Goal: Transaction & Acquisition: Purchase product/service

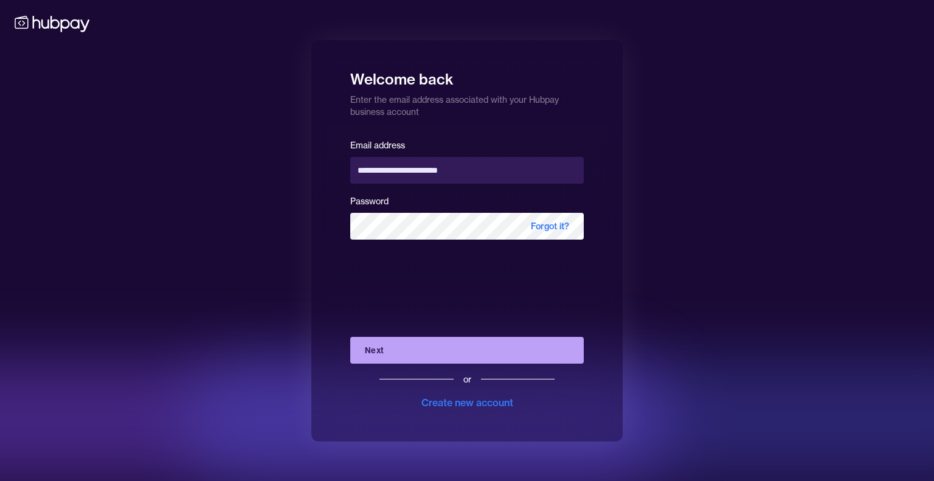
click at [424, 350] on button "Next" at bounding box center [466, 350] width 233 height 27
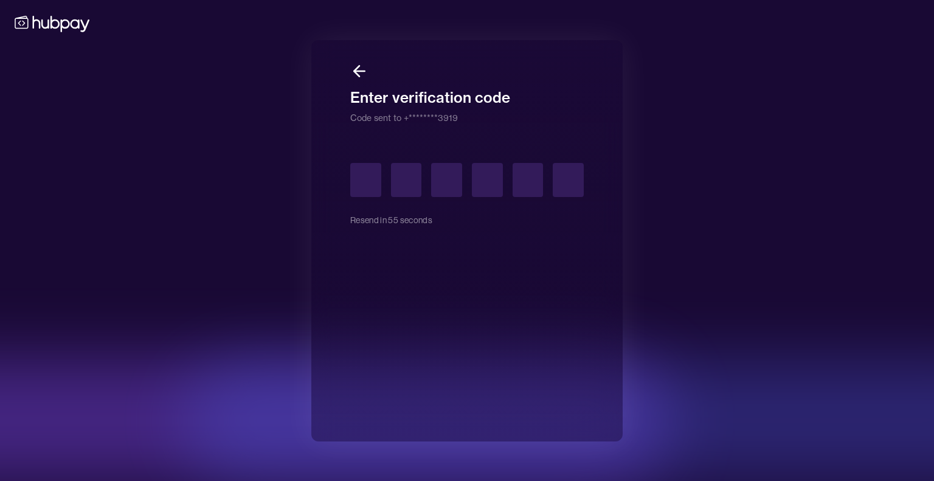
type input "*"
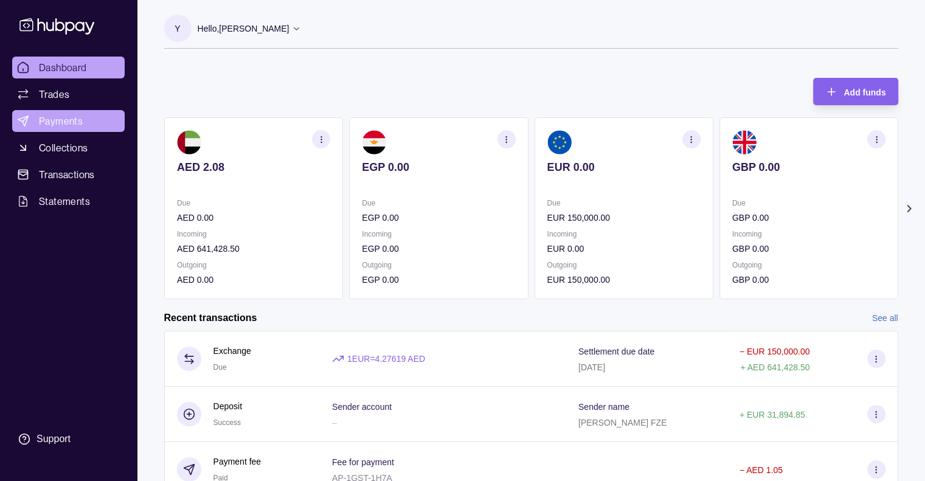
click at [92, 112] on link "Payments" at bounding box center [68, 121] width 112 height 22
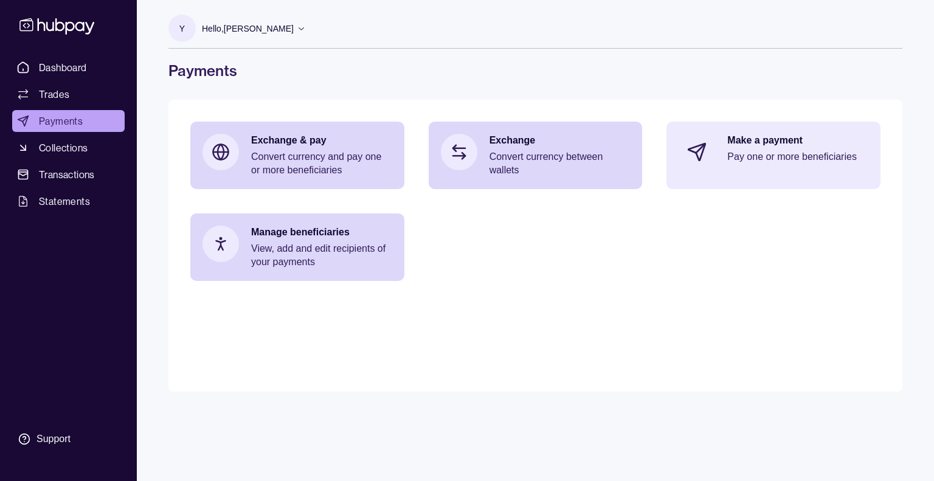
click at [788, 160] on p "Pay one or more beneficiaries" at bounding box center [797, 156] width 141 height 13
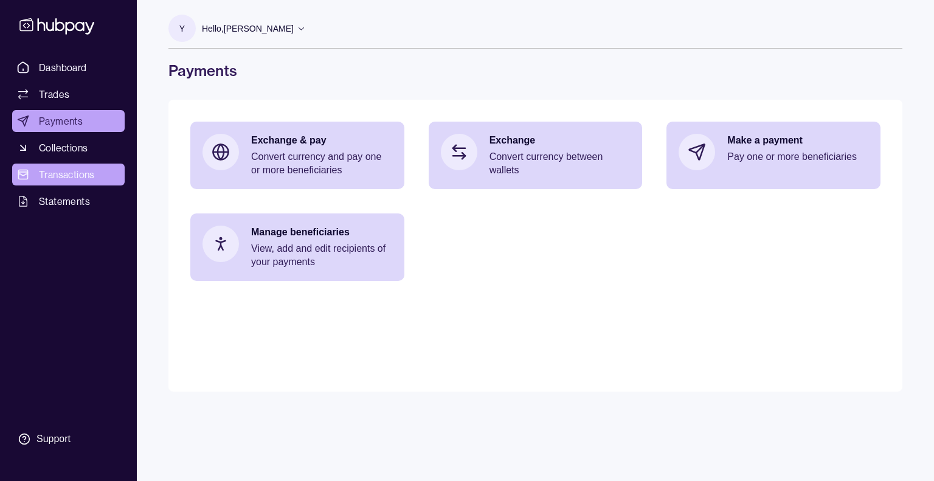
click at [86, 182] on link "Transactions" at bounding box center [68, 175] width 112 height 22
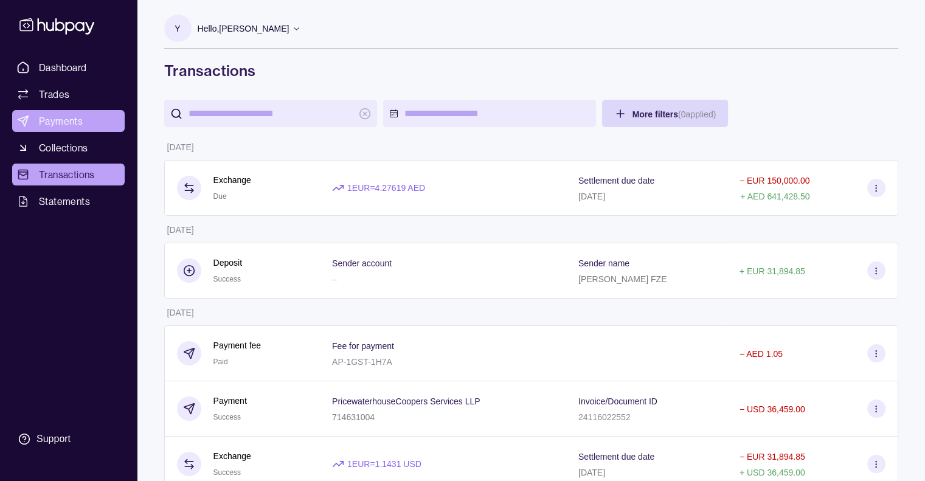
click at [76, 115] on span "Payments" at bounding box center [61, 121] width 44 height 15
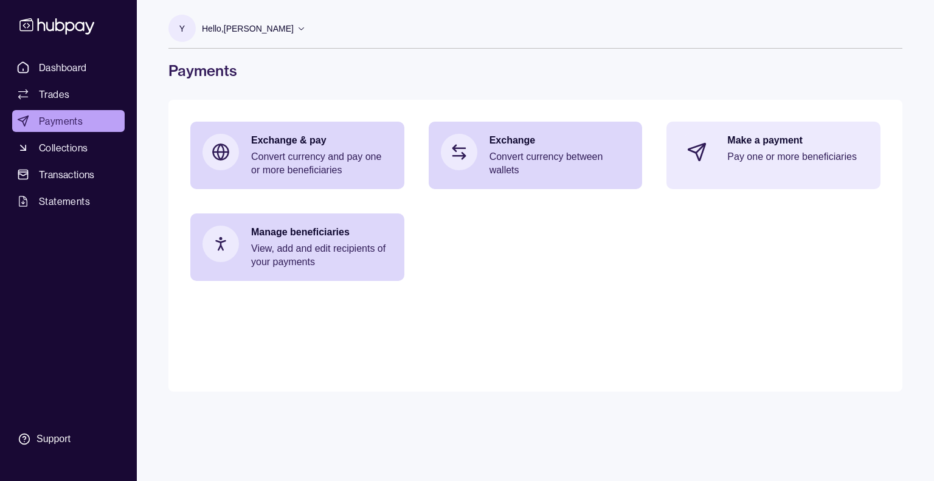
click at [734, 150] on div "Make a payment Pay one or more beneficiaries" at bounding box center [797, 152] width 141 height 36
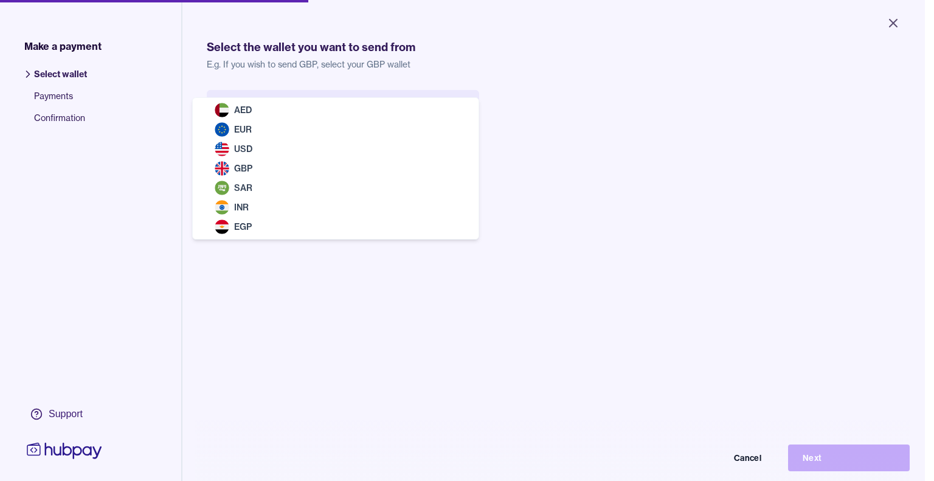
click at [467, 122] on body "Close Make a payment Select wallet Payments Confirmation Support Select the wal…" at bounding box center [462, 240] width 925 height 481
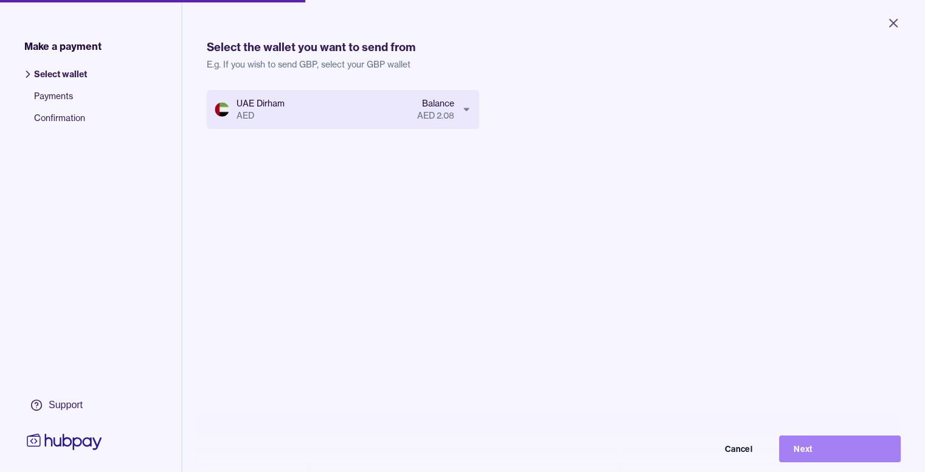
click at [834, 453] on button "Next" at bounding box center [840, 448] width 122 height 27
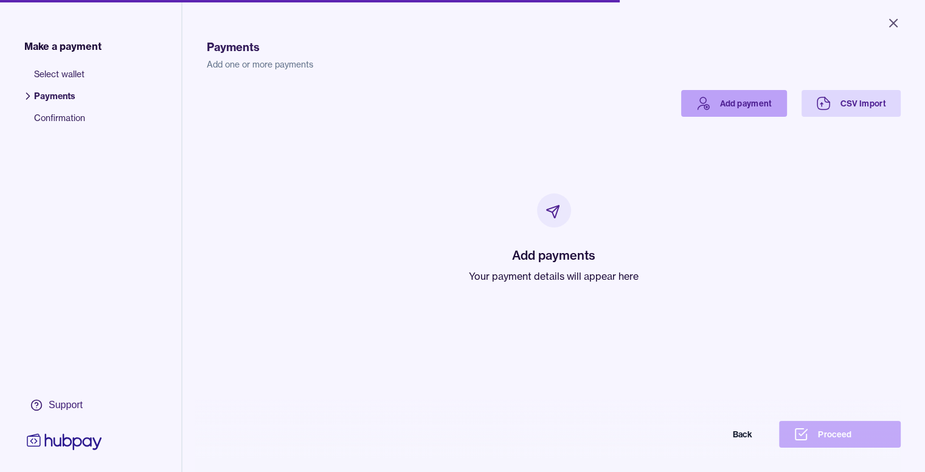
click at [787, 109] on link "Add payment" at bounding box center [734, 103] width 106 height 27
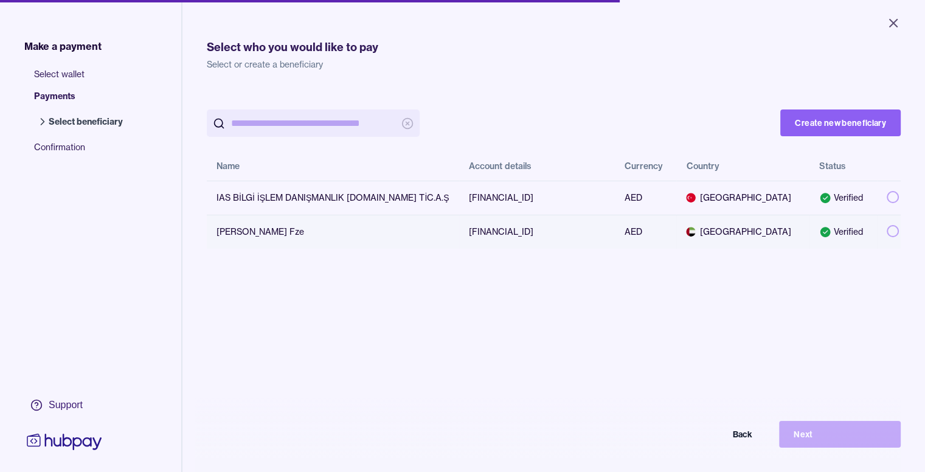
click at [859, 235] on div "Verified" at bounding box center [843, 232] width 48 height 12
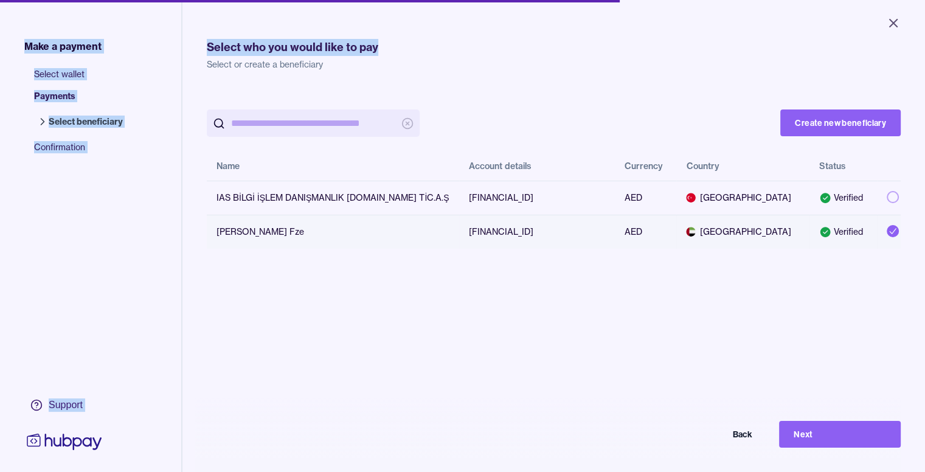
drag, startPoint x: 557, startPoint y: 1, endPoint x: 814, endPoint y: 53, distance: 261.8
click at [814, 53] on div "Close Make a payment Select wallet Payments Select beneficiary Confirmation Sup…" at bounding box center [462, 236] width 925 height 472
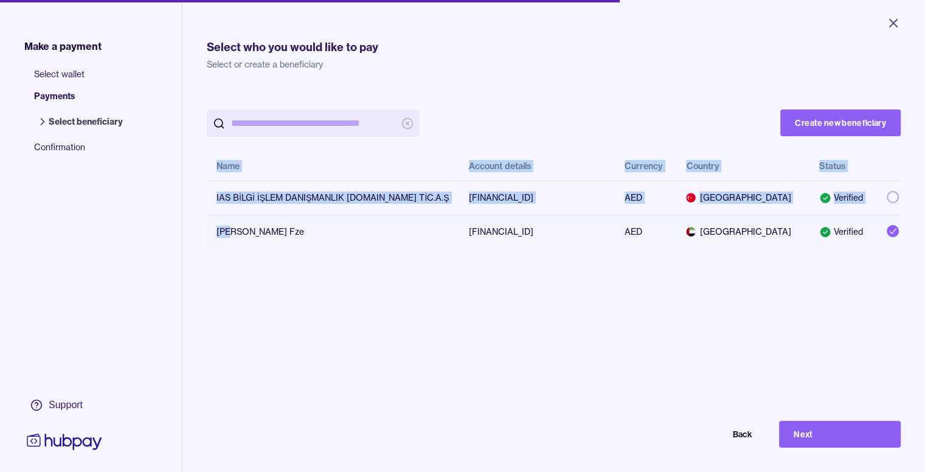
scroll to position [172, 0]
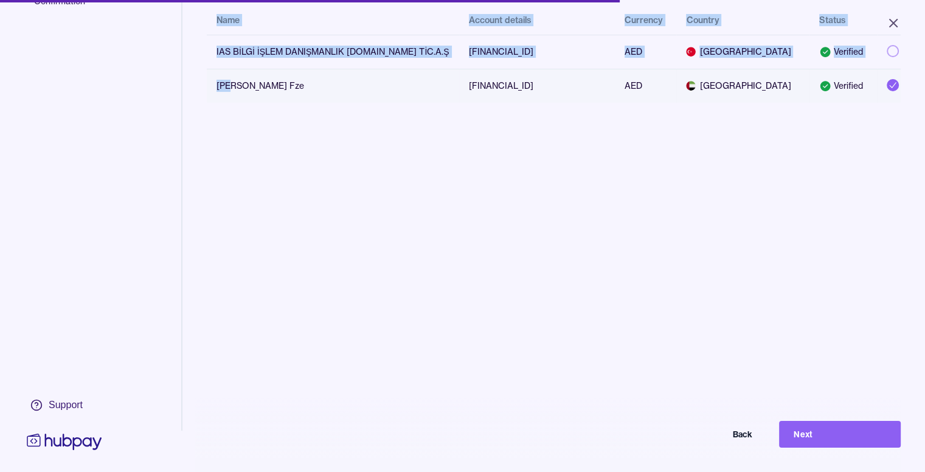
drag, startPoint x: 221, startPoint y: 236, endPoint x: 559, endPoint y: 491, distance: 423.6
click at [559, 472] on html "Close Make a payment Select wallet Payments Select beneficiary Confirmation Sup…" at bounding box center [462, 236] width 925 height 472
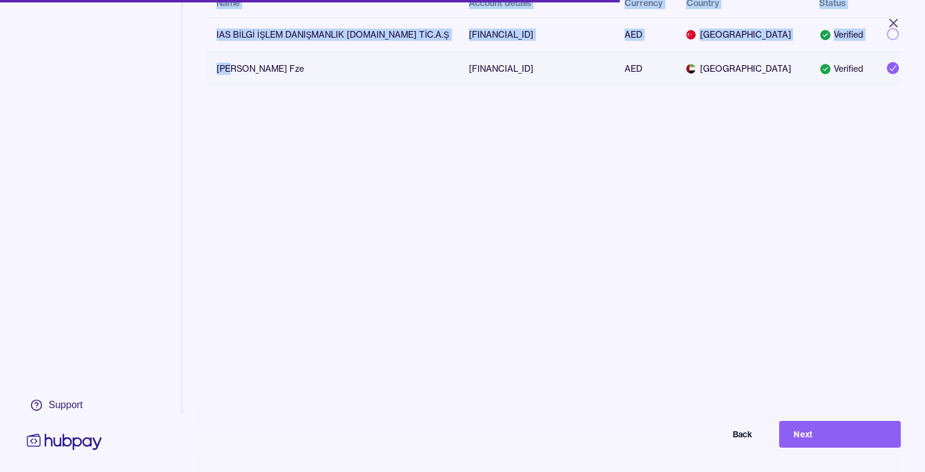
scroll to position [30, 9]
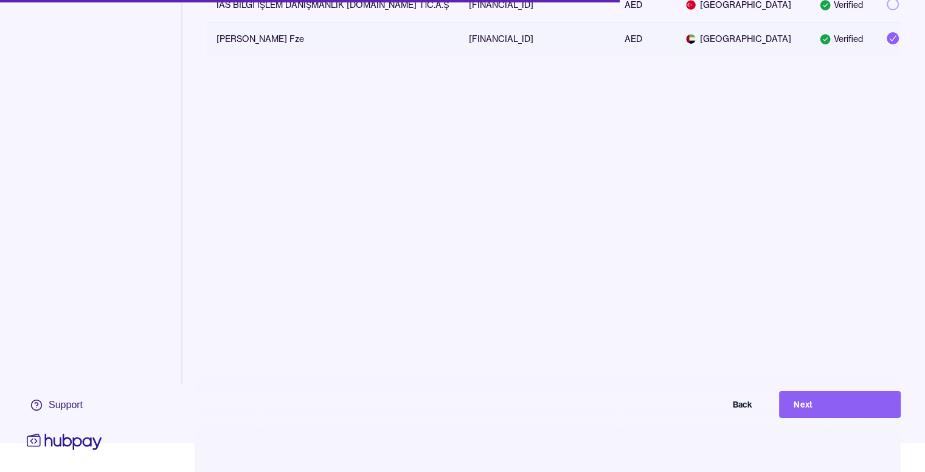
click at [822, 37] on td "Verified" at bounding box center [842, 39] width 67 height 34
click at [732, 414] on button "Back" at bounding box center [706, 404] width 122 height 27
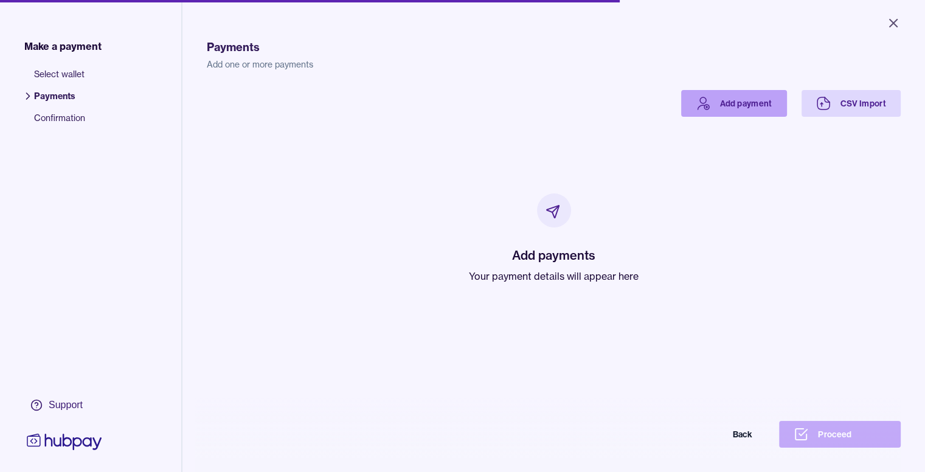
click at [761, 96] on link "Add payment" at bounding box center [734, 103] width 106 height 27
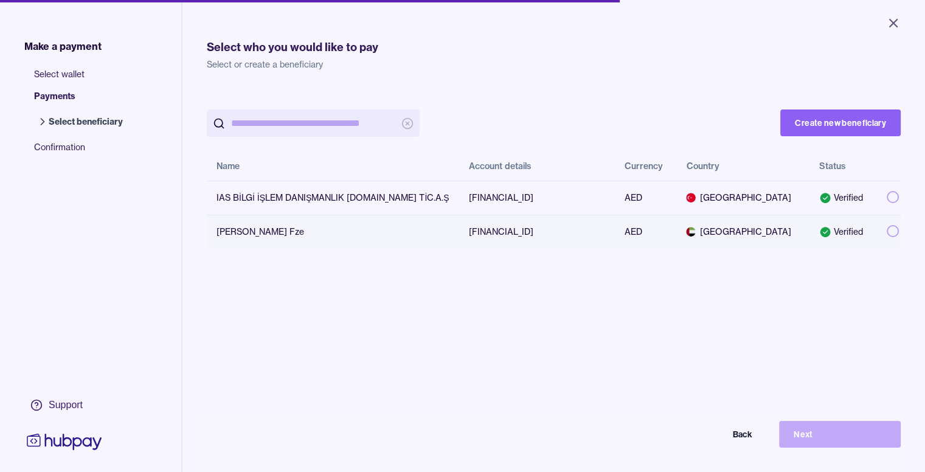
click at [398, 226] on div "[PERSON_NAME] Fze" at bounding box center [332, 232] width 233 height 12
click at [822, 447] on button "Next" at bounding box center [840, 434] width 122 height 27
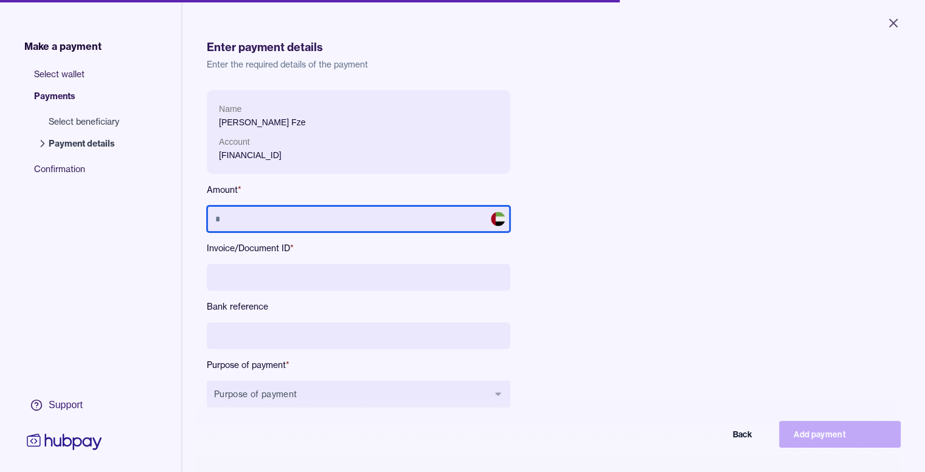
click at [444, 227] on input "text" at bounding box center [358, 218] width 303 height 27
type input "**********"
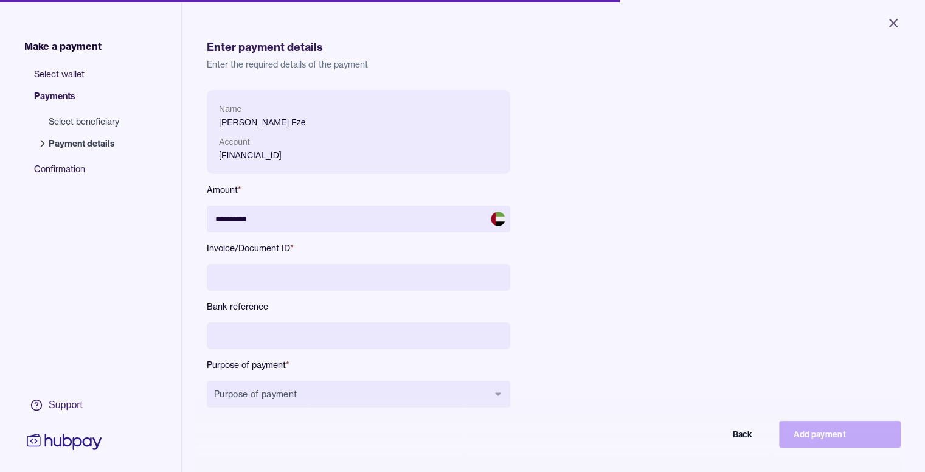
click at [326, 260] on div "**********" at bounding box center [358, 258] width 303 height 337
click at [321, 272] on input at bounding box center [358, 277] width 303 height 27
type input "****"
click at [335, 398] on button "Purpose of payment" at bounding box center [358, 394] width 303 height 27
type input "****"
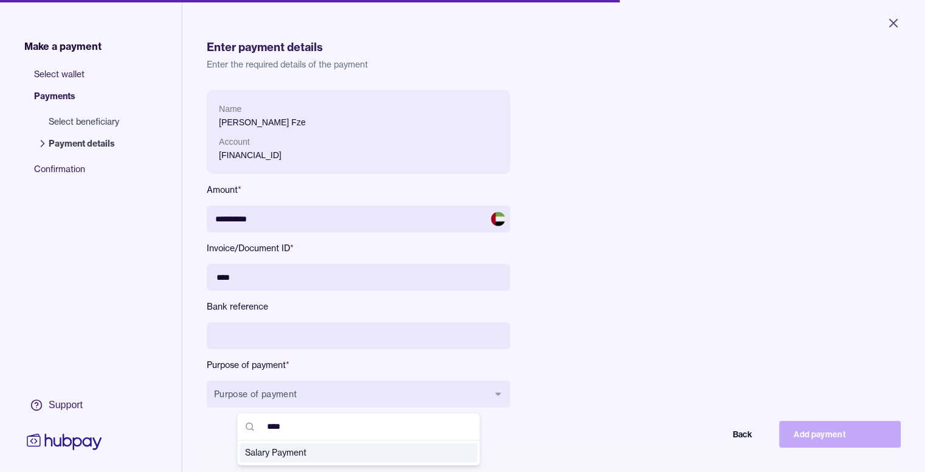
click at [326, 452] on span "Salary Payment" at bounding box center [351, 452] width 213 height 12
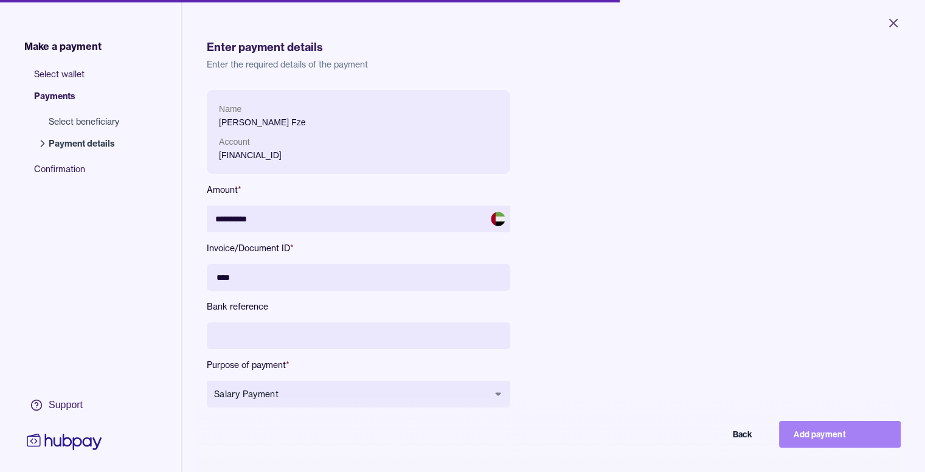
click at [847, 432] on button "Add payment" at bounding box center [840, 434] width 122 height 27
type input "*********"
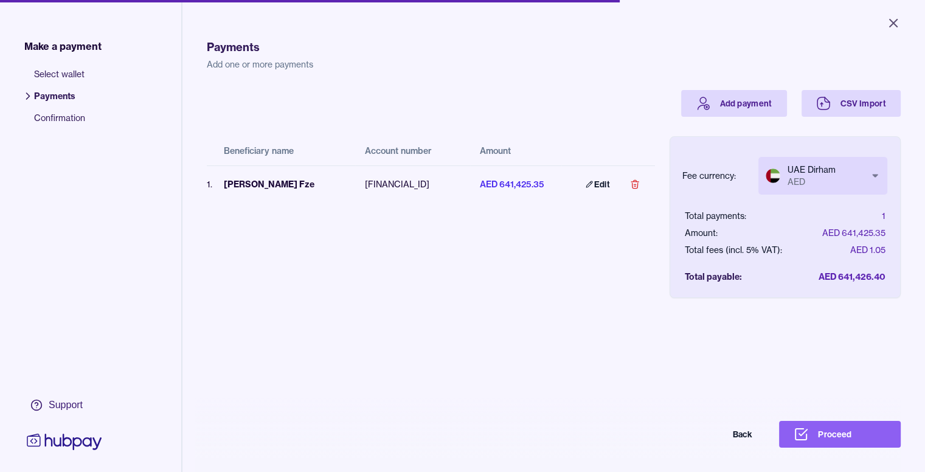
scroll to position [0, 9]
click at [844, 430] on button "Proceed" at bounding box center [840, 434] width 122 height 27
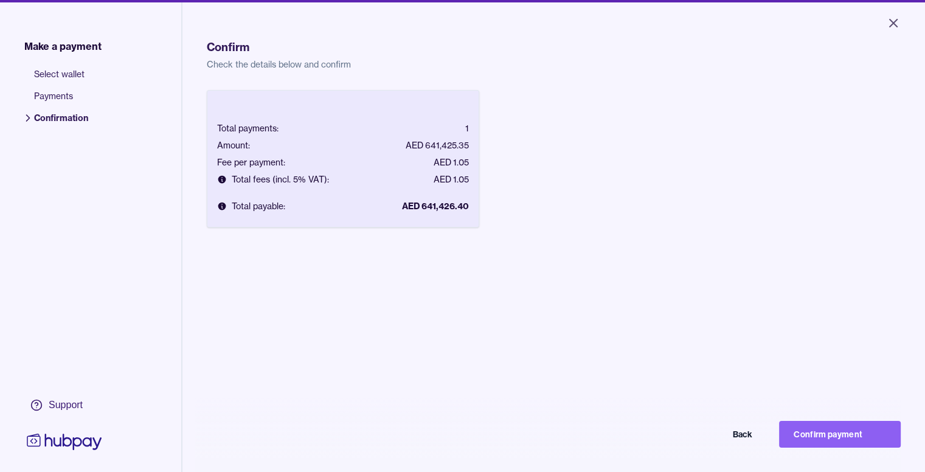
click at [844, 430] on button "Confirm payment" at bounding box center [840, 434] width 122 height 27
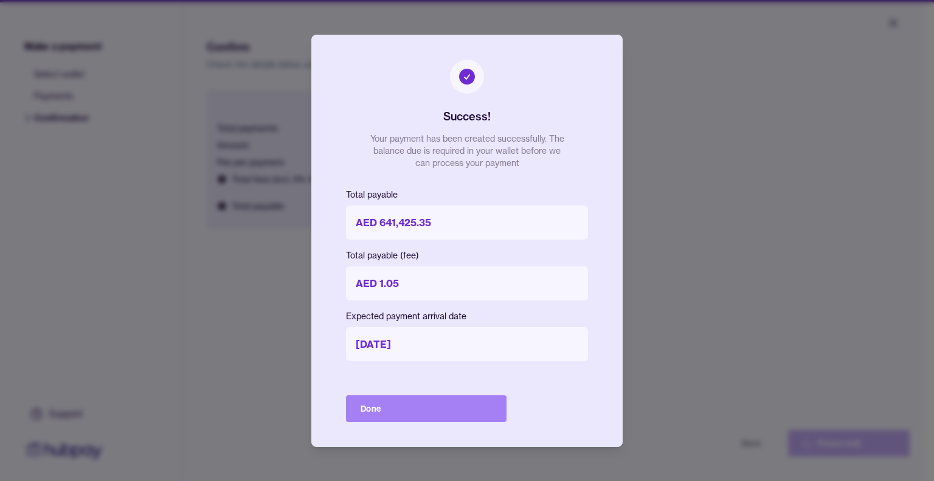
click at [477, 401] on button "Done" at bounding box center [426, 408] width 160 height 27
